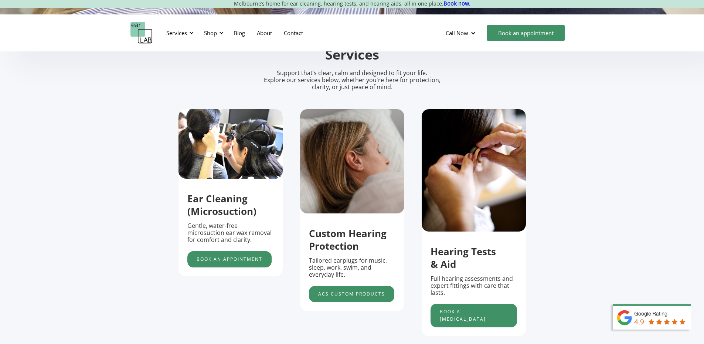
scroll to position [259, 0]
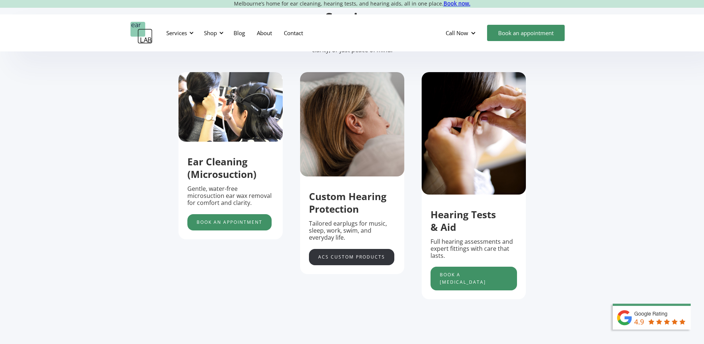
click at [342, 265] on link "acs custom products" at bounding box center [351, 257] width 85 height 16
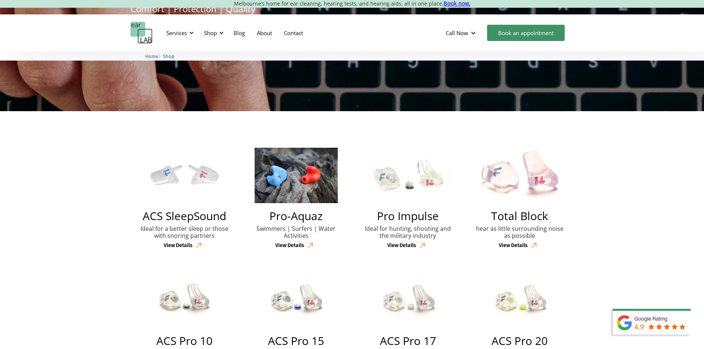
scroll to position [148, 0]
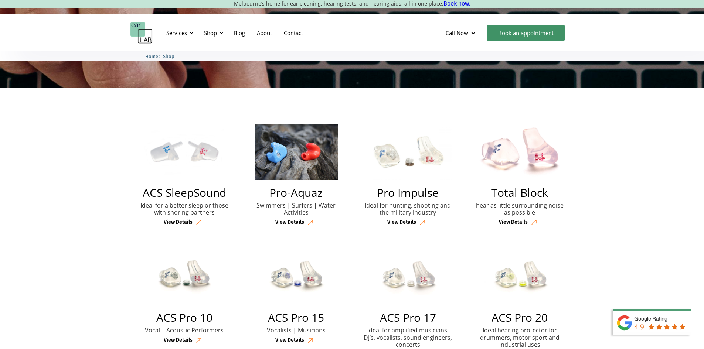
click at [184, 216] on p "Ideal for a better sleep or those with snoring partners" at bounding box center [184, 209] width 93 height 14
click at [499, 193] on h2 "Total Block" at bounding box center [519, 192] width 57 height 11
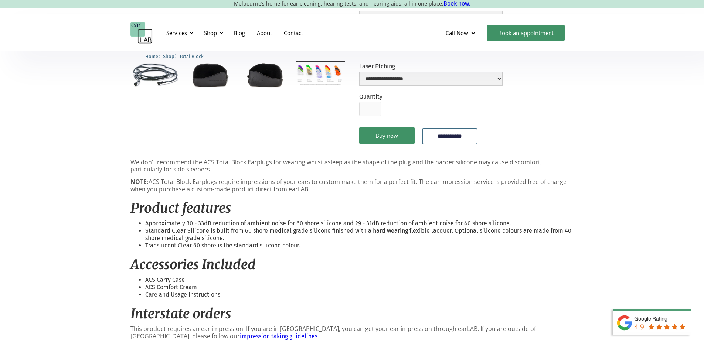
scroll to position [148, 0]
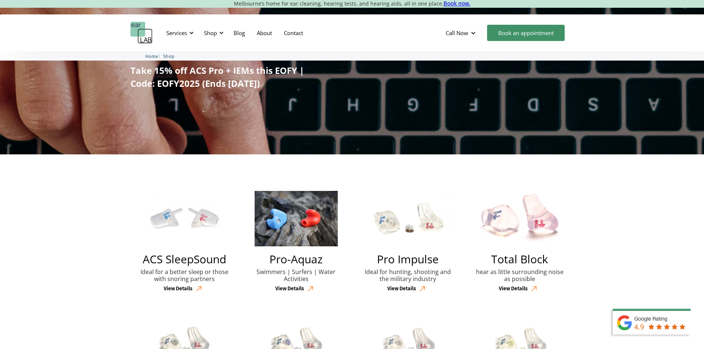
scroll to position [37, 0]
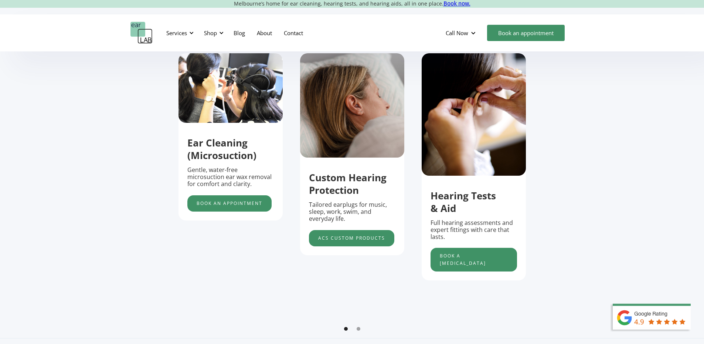
scroll to position [296, 0]
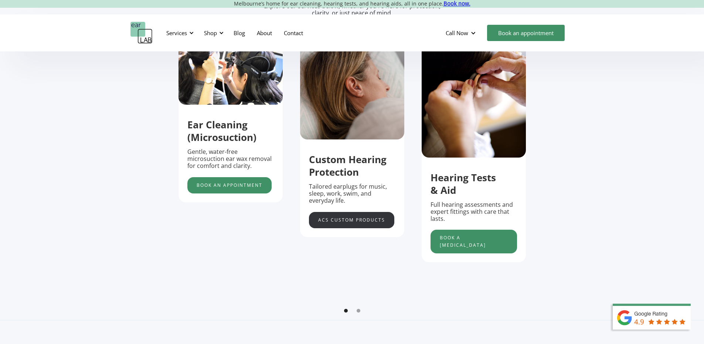
click at [338, 219] on link "acs custom products" at bounding box center [351, 220] width 85 height 16
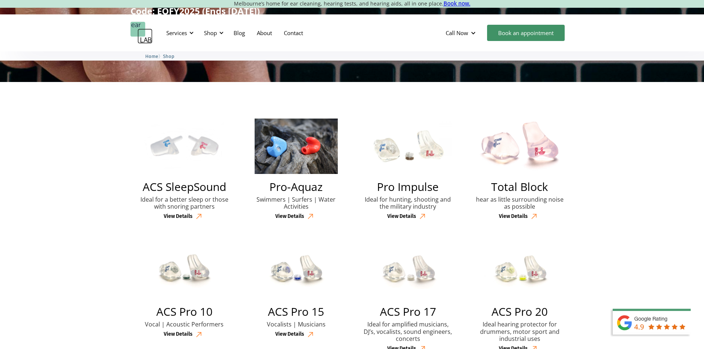
scroll to position [222, 0]
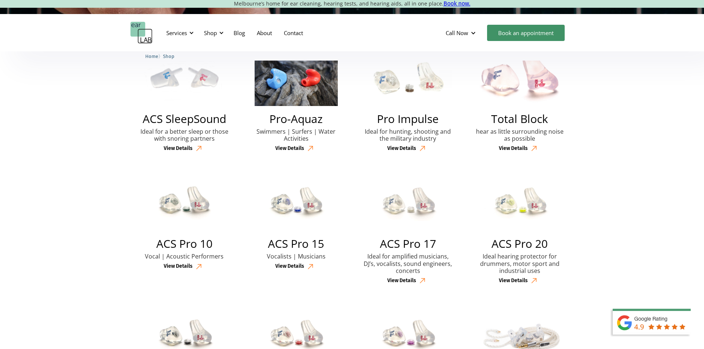
click at [181, 123] on h2 "ACS SleepSound" at bounding box center [184, 118] width 83 height 11
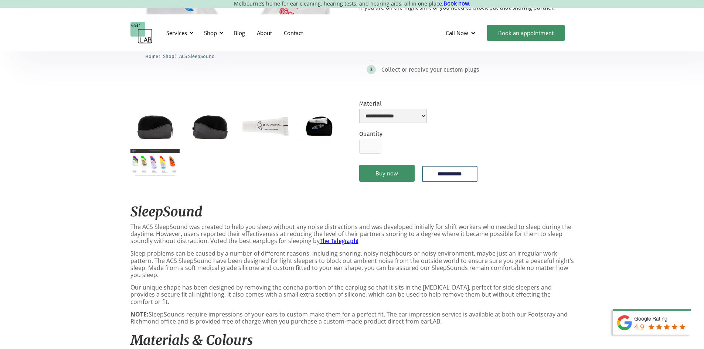
scroll to position [148, 0]
click at [405, 122] on select "**********" at bounding box center [393, 115] width 68 height 14
click at [469, 148] on form "**********" at bounding box center [466, 144] width 215 height 91
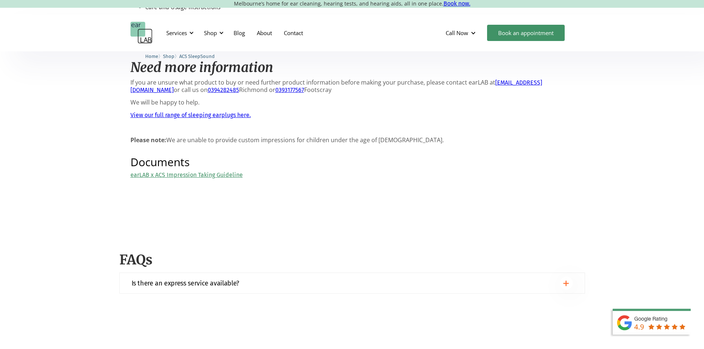
scroll to position [628, 0]
click at [304, 281] on div "Is there an express service available?" at bounding box center [352, 282] width 441 height 13
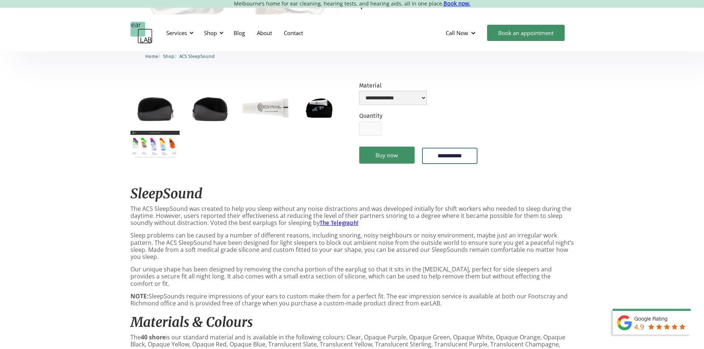
scroll to position [0, 0]
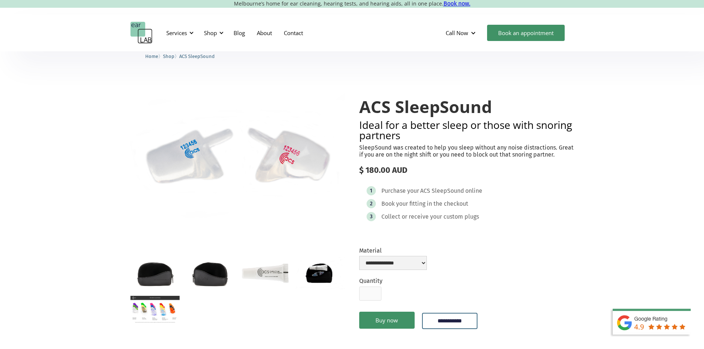
click at [162, 312] on img "open lightbox" at bounding box center [154, 310] width 49 height 28
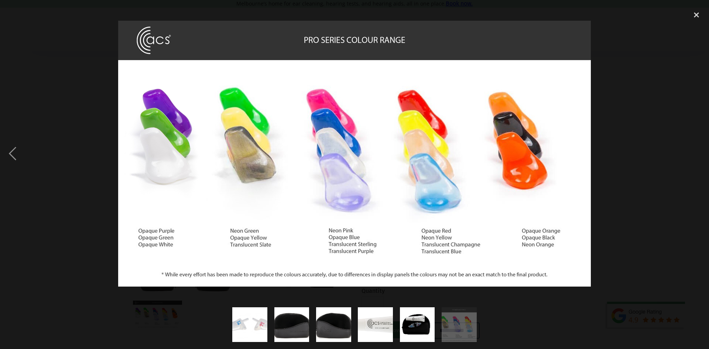
click at [657, 200] on div at bounding box center [354, 153] width 709 height 293
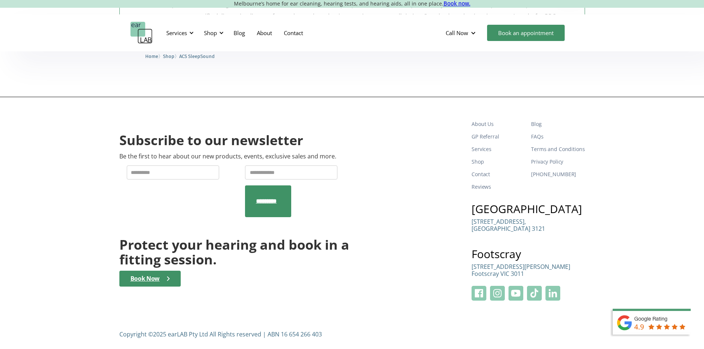
scroll to position [923, 0]
